Goal: Navigation & Orientation: Find specific page/section

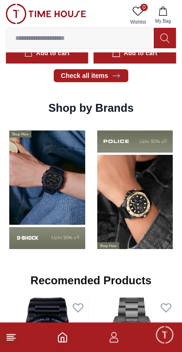
scroll to position [656, 0]
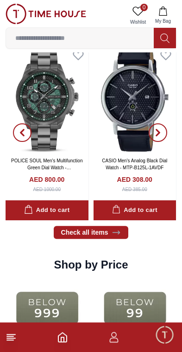
click at [142, 9] on span "0" at bounding box center [144, 7] width 7 height 7
click at [138, 13] on icon at bounding box center [138, 11] width 11 height 11
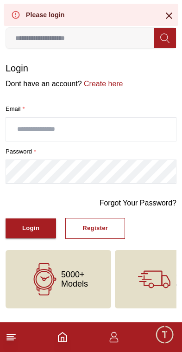
click at [13, 342] on icon at bounding box center [11, 337] width 11 height 11
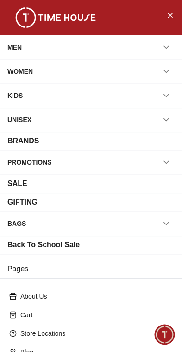
click at [15, 349] on icon at bounding box center [12, 351] width 7 height 7
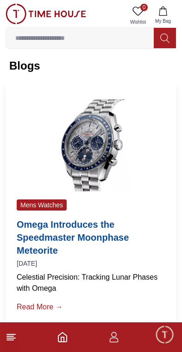
scroll to position [95, 0]
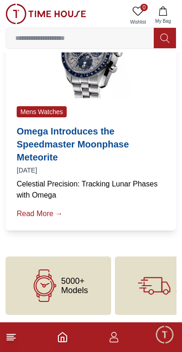
click at [12, 335] on line at bounding box center [11, 335] width 8 height 0
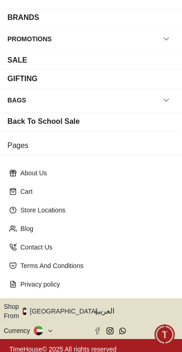
scroll to position [123, 0]
click at [51, 304] on button "Shop From [GEOGRAPHIC_DATA]" at bounding box center [54, 311] width 101 height 19
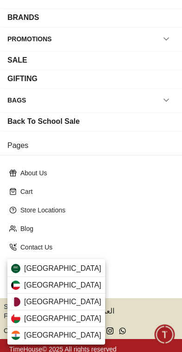
click at [72, 303] on div "[GEOGRAPHIC_DATA]" at bounding box center [56, 302] width 98 height 17
